Goal: Information Seeking & Learning: Learn about a topic

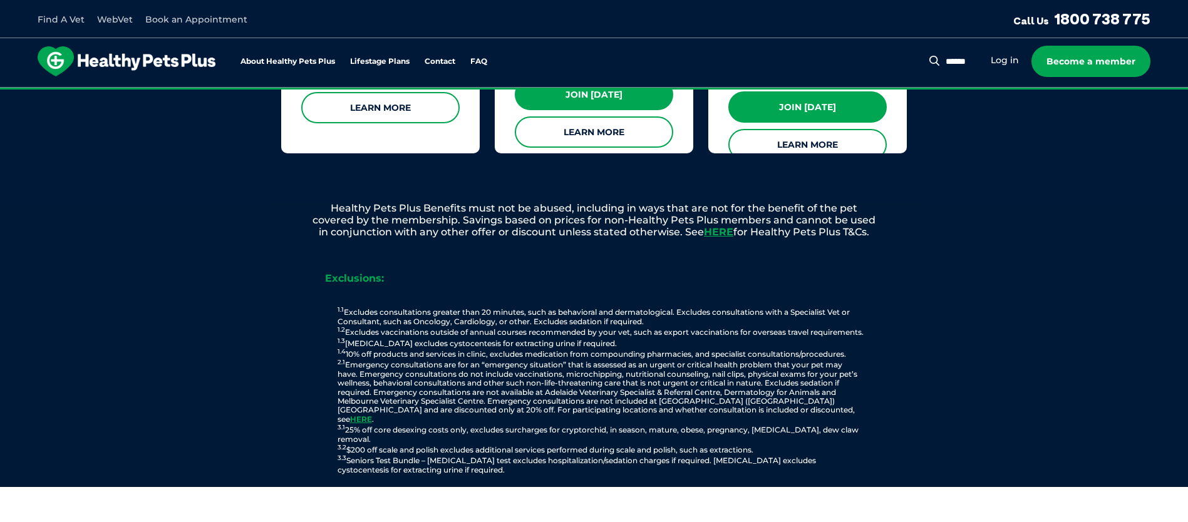
scroll to position [1107, 0]
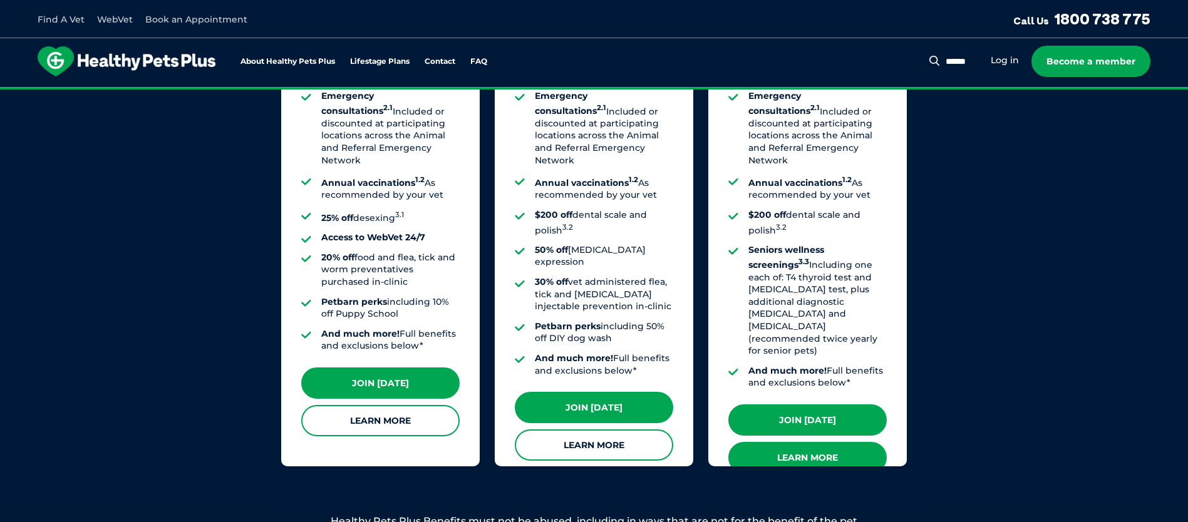
click at [821, 442] on link "Learn More" at bounding box center [807, 457] width 158 height 31
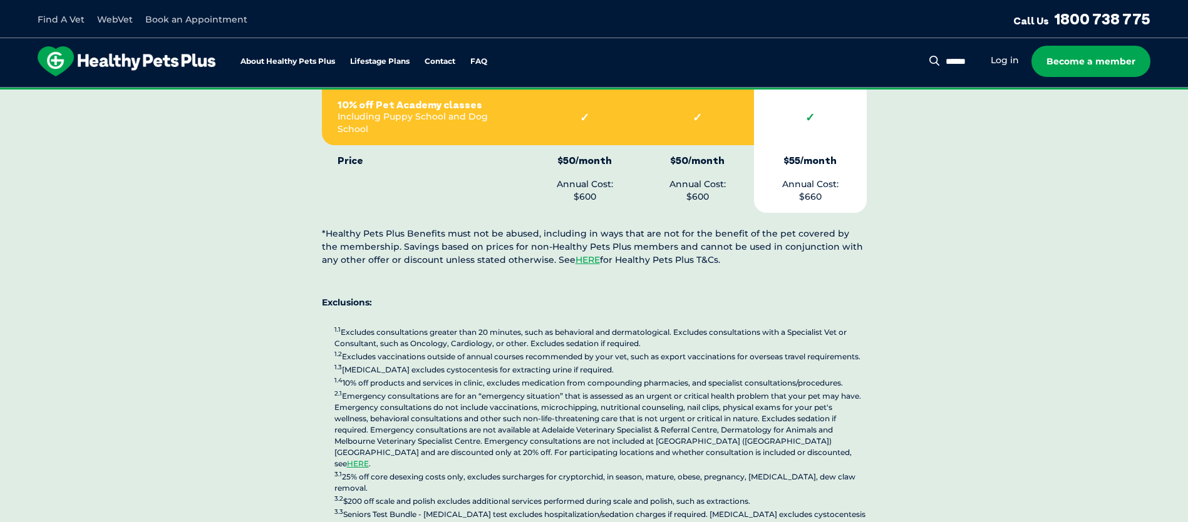
scroll to position [3257, 0]
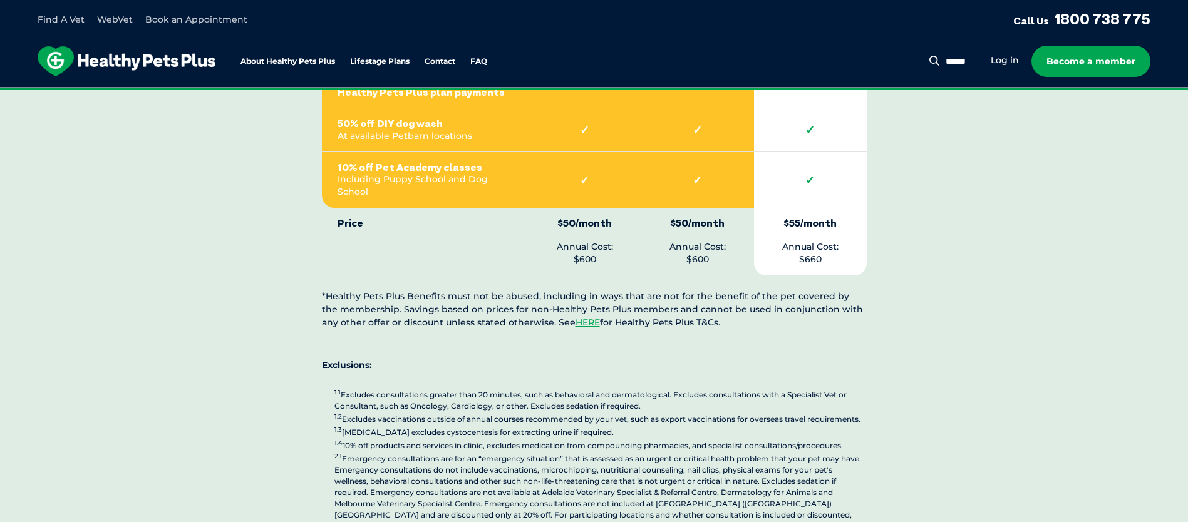
drag, startPoint x: 765, startPoint y: 473, endPoint x: 325, endPoint y: 477, distance: 439.8
copy p "3.2 $200 off scale and polish excludes additional services performed during sca…"
click at [758, 432] on p "1.1 Excludes consultations greater than 20 minutes, such as behavioral and derm…" at bounding box center [600, 491] width 532 height 207
